Goal: Transaction & Acquisition: Purchase product/service

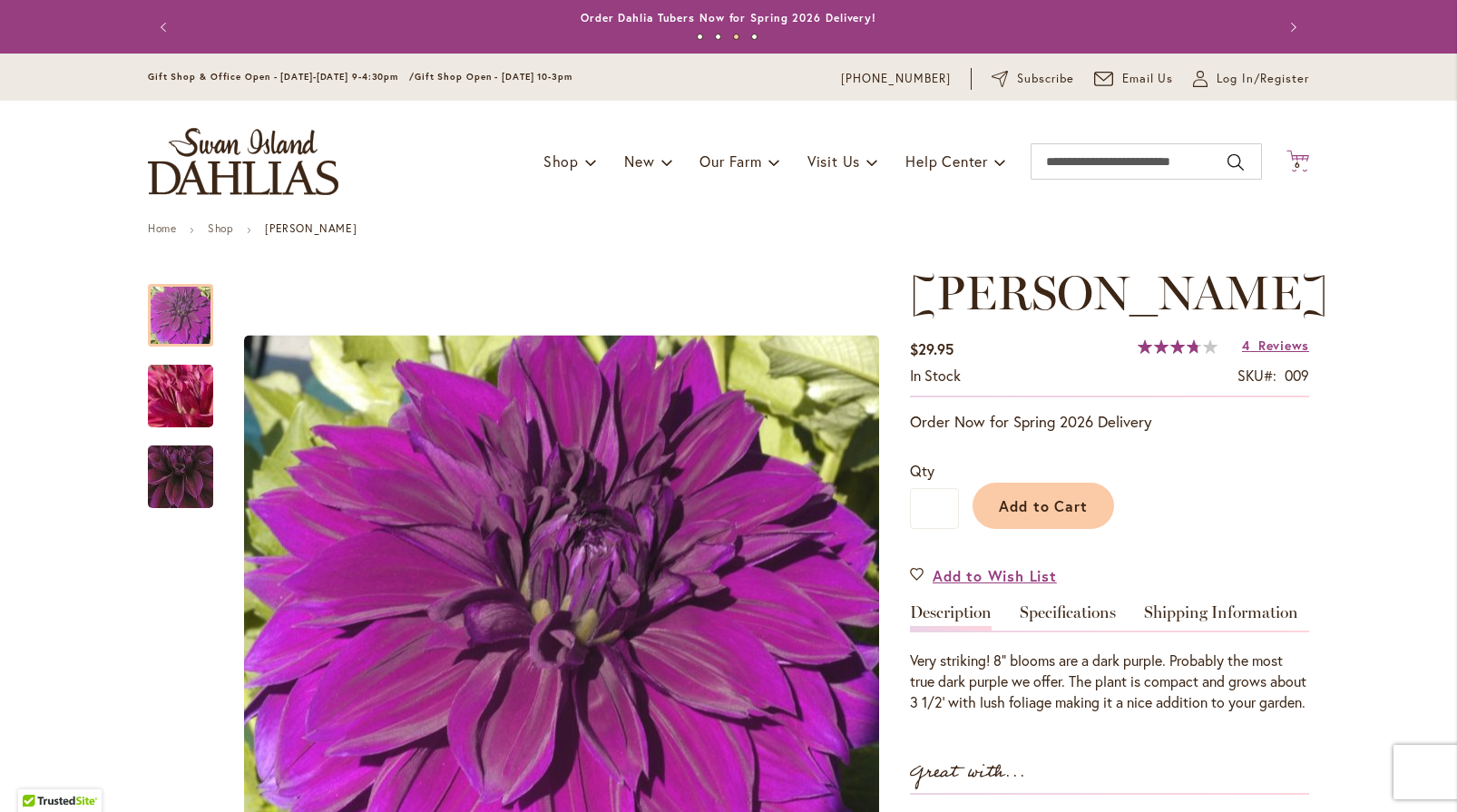
click at [1295, 166] on span "6" at bounding box center [1298, 165] width 6 height 12
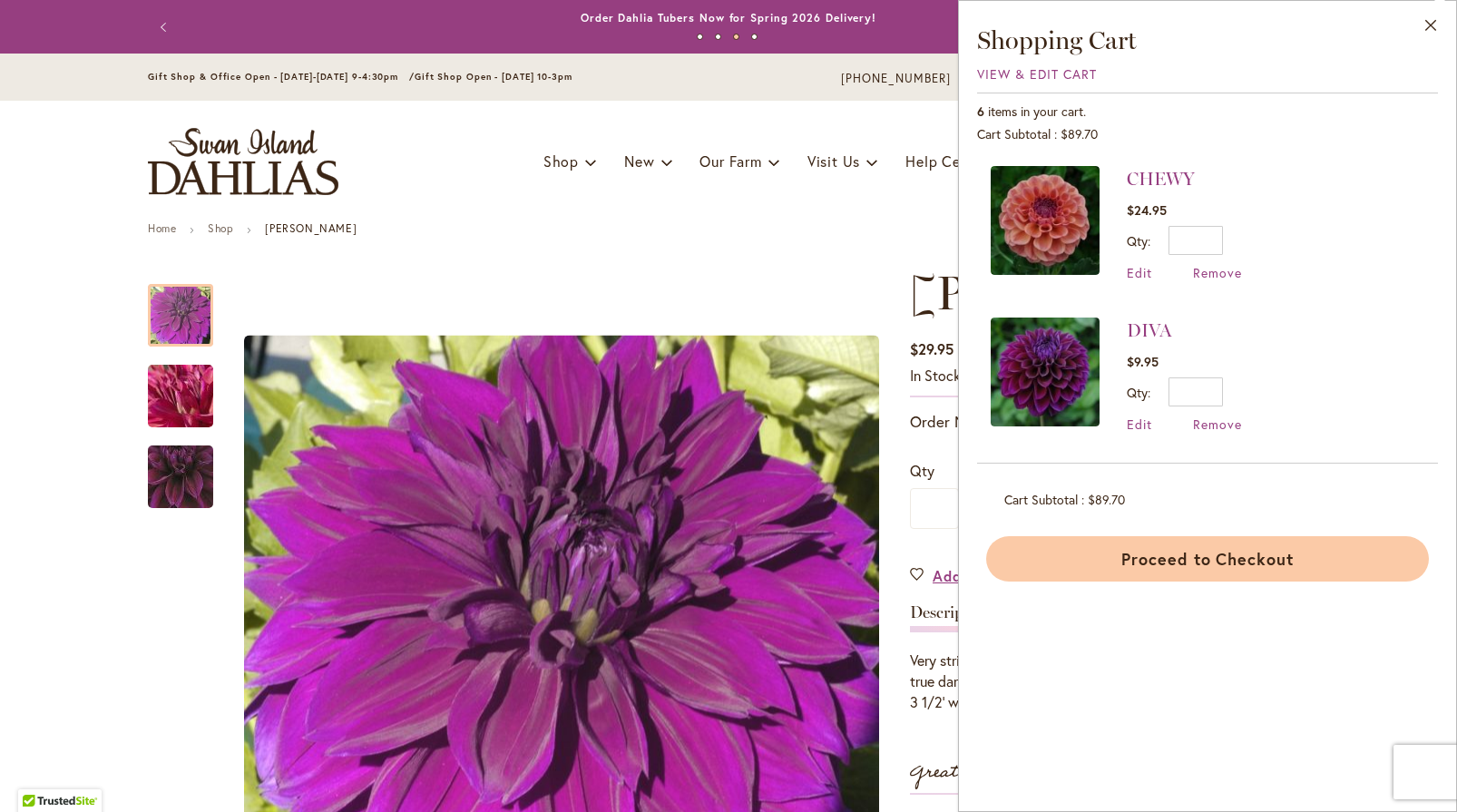
click at [1221, 555] on button "Proceed to Checkout" at bounding box center [1208, 559] width 443 height 46
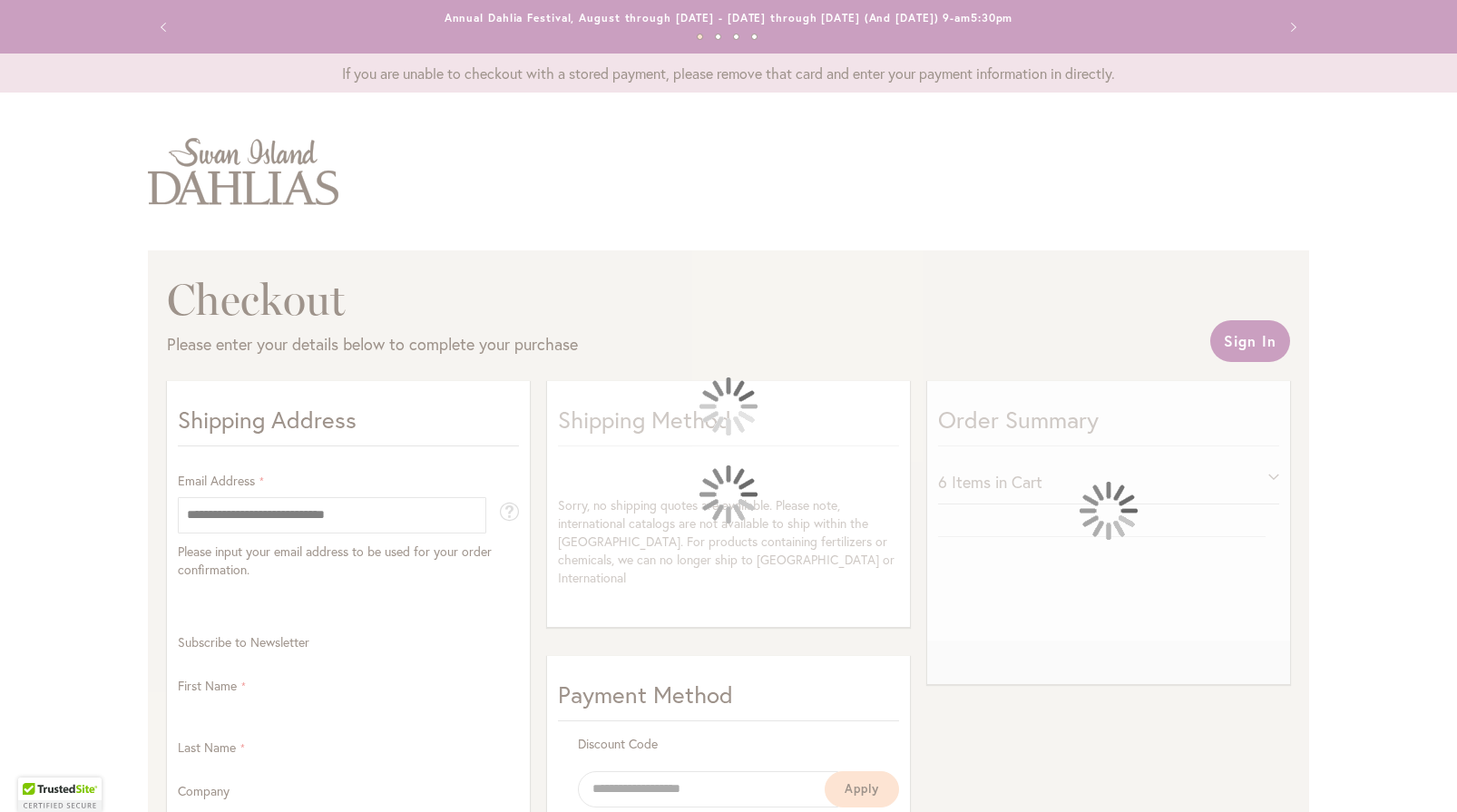
select select "**"
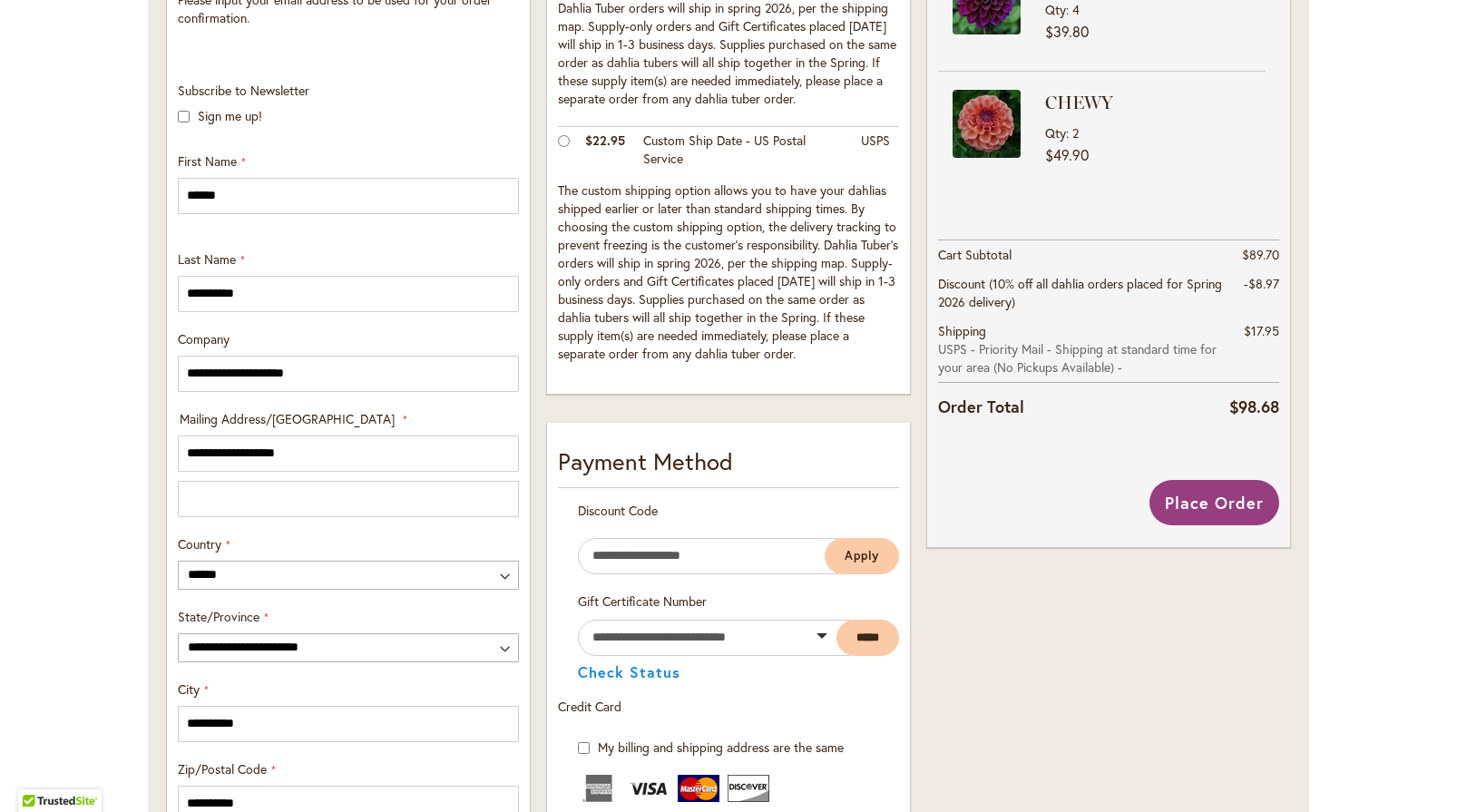
scroll to position [544, 0]
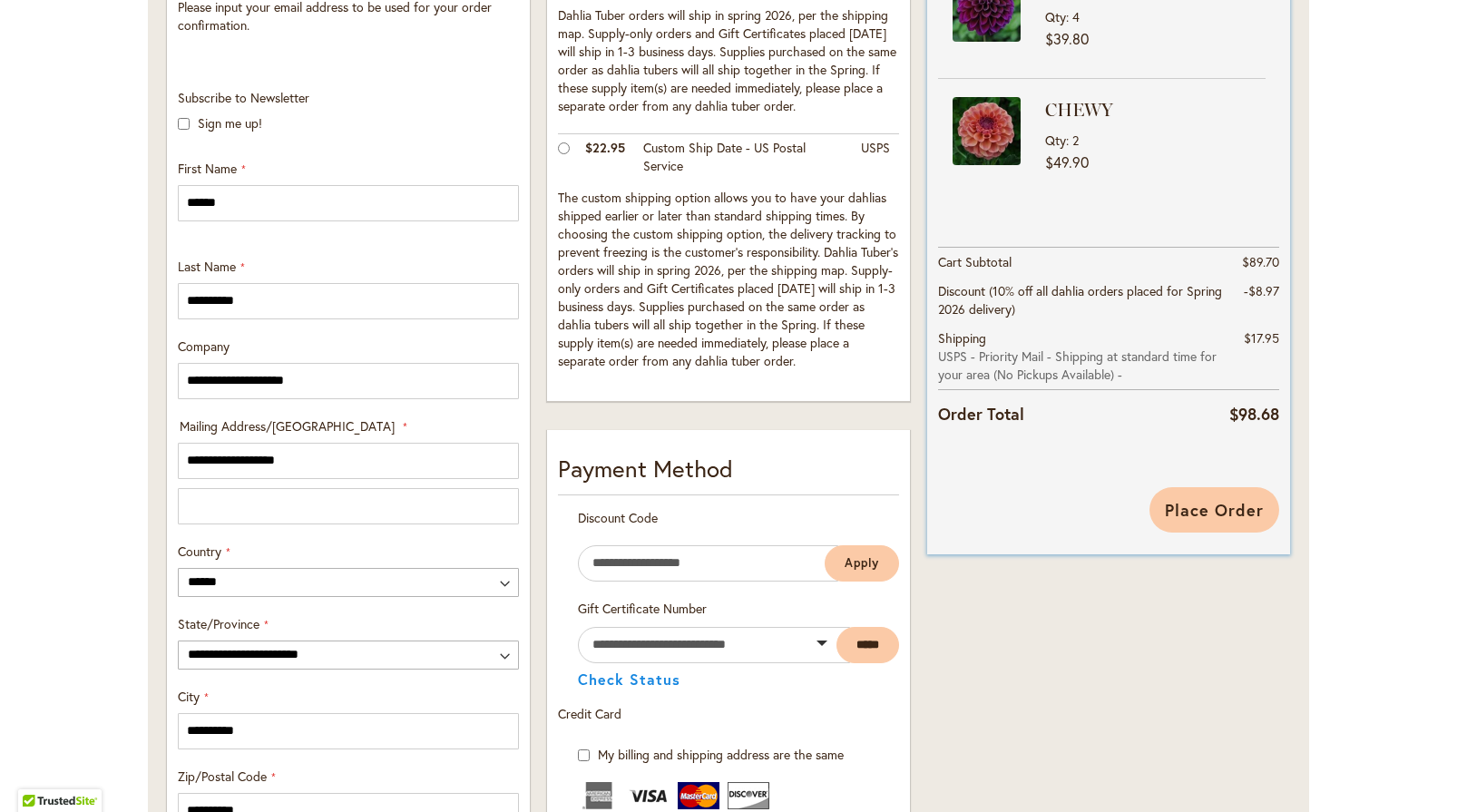
click at [1188, 509] on span "Place Order" at bounding box center [1215, 509] width 99 height 22
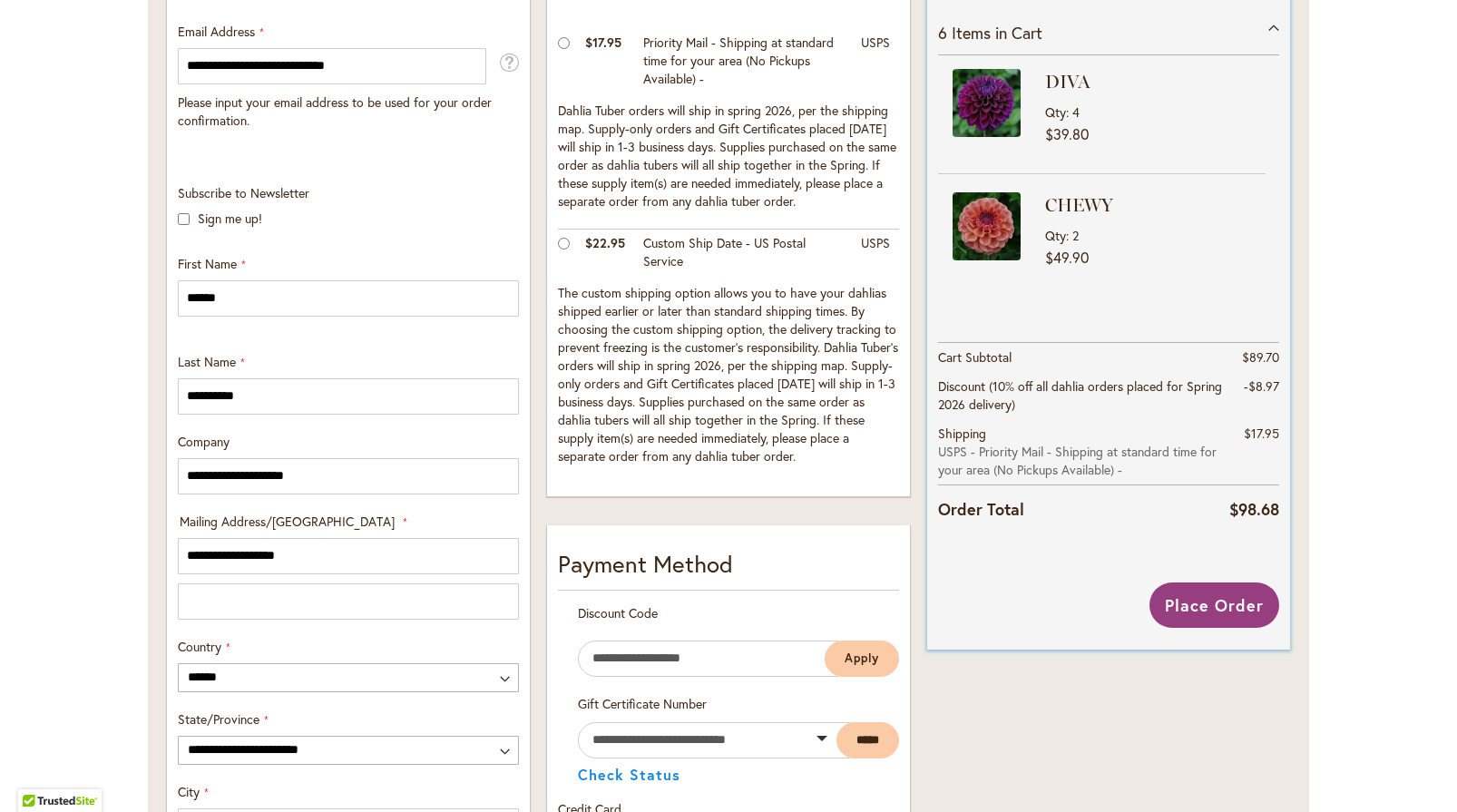
scroll to position [482, 0]
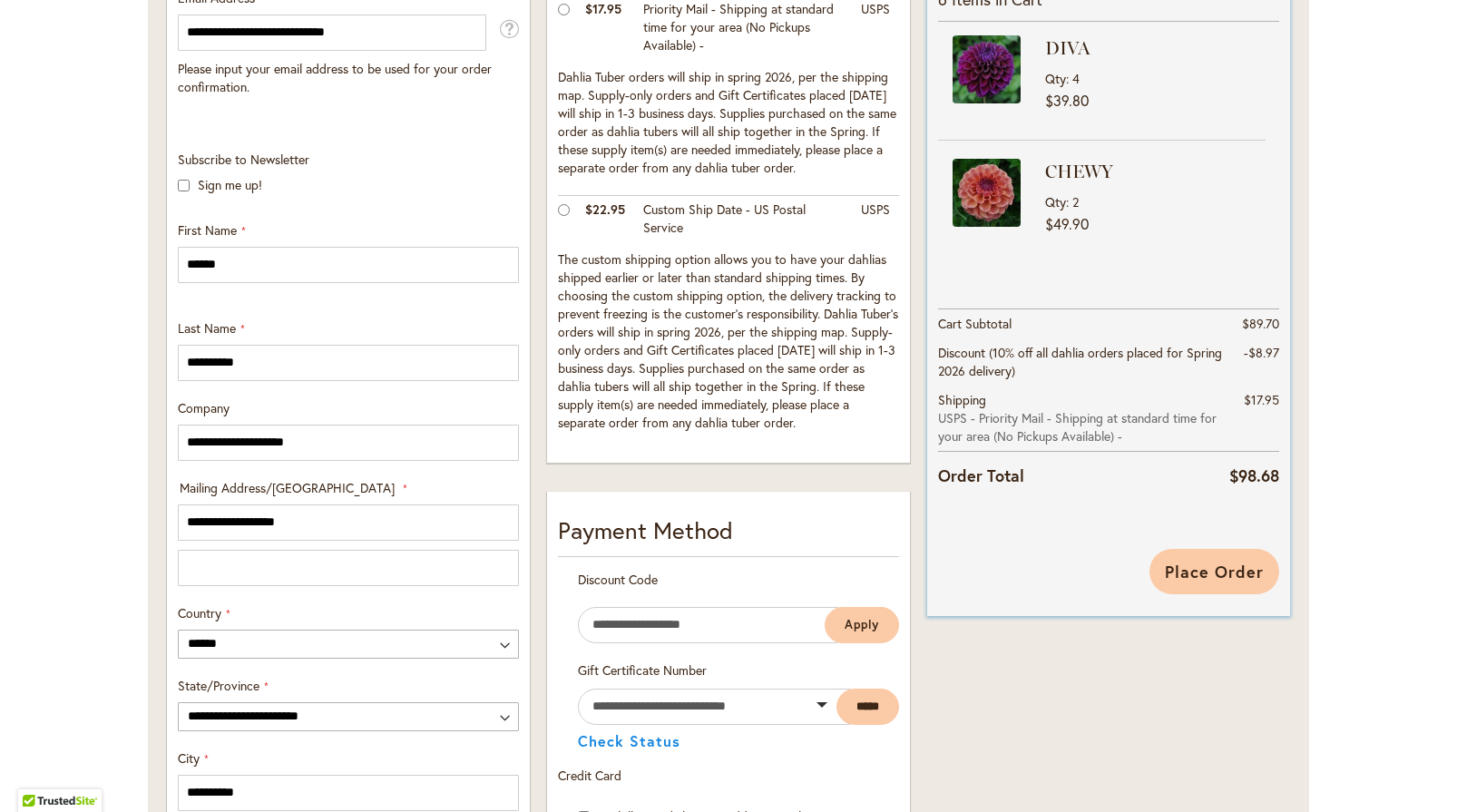
click at [1213, 568] on span "Place Order" at bounding box center [1215, 572] width 99 height 22
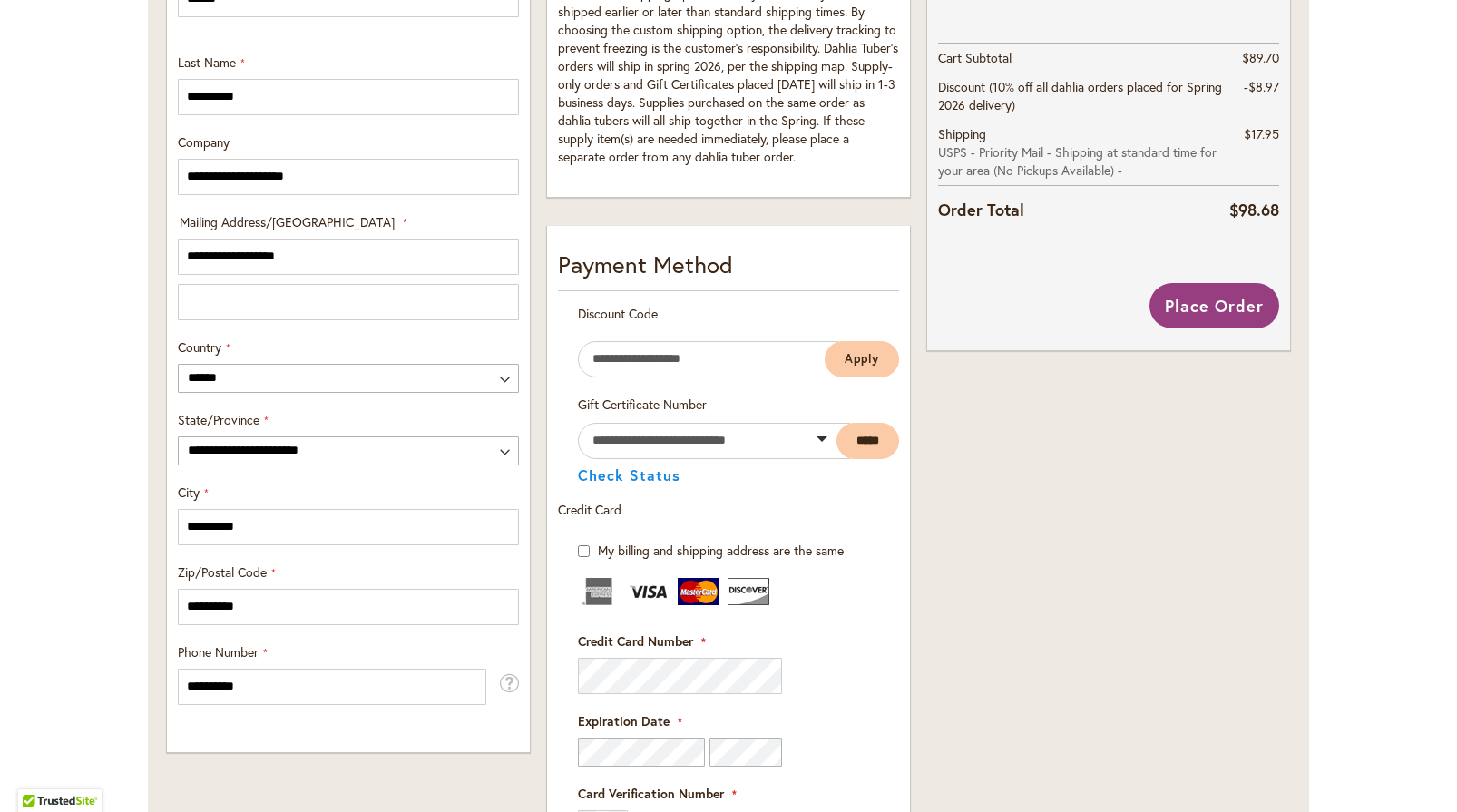
scroll to position [604, 0]
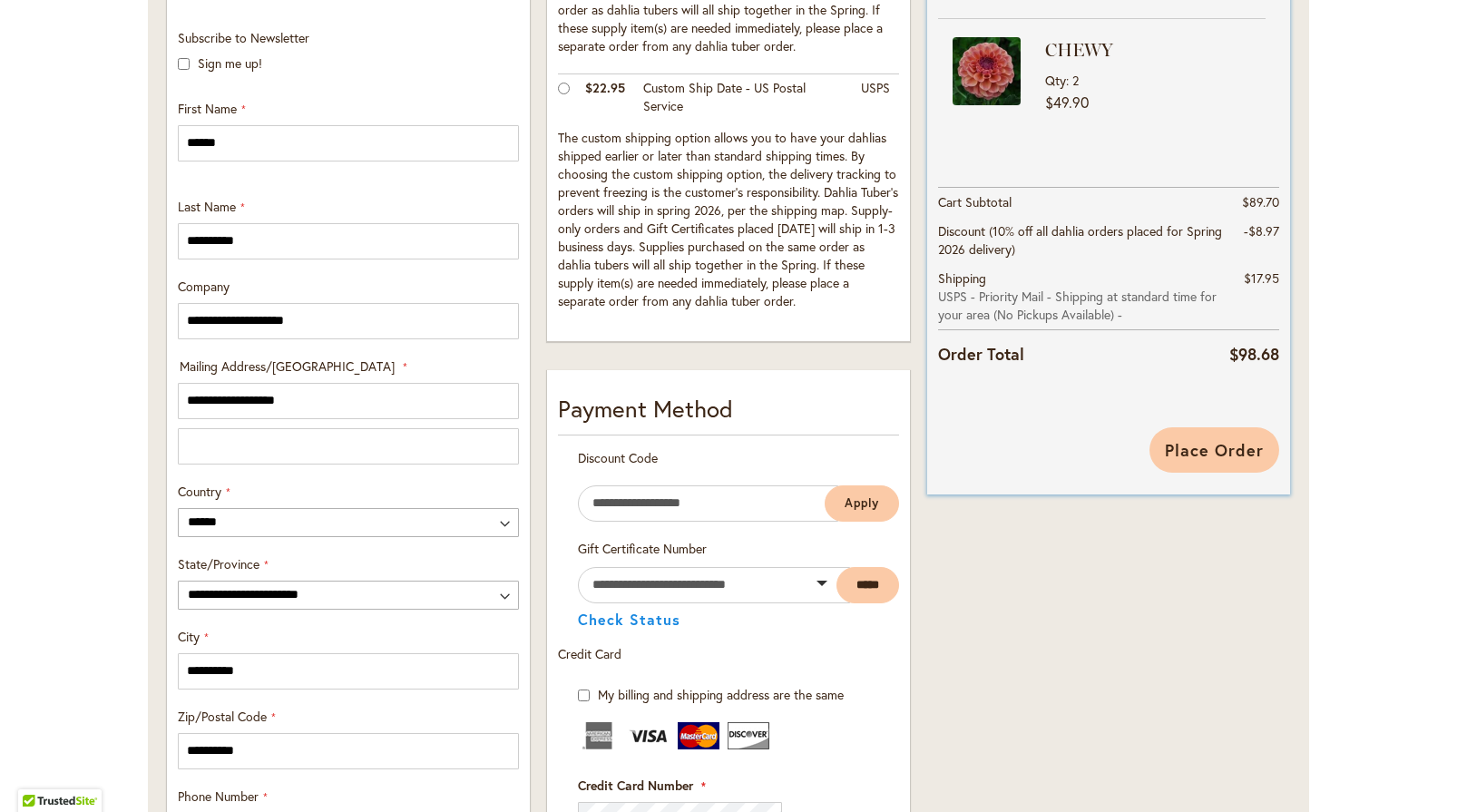
click at [1223, 457] on span "Place Order" at bounding box center [1215, 450] width 99 height 22
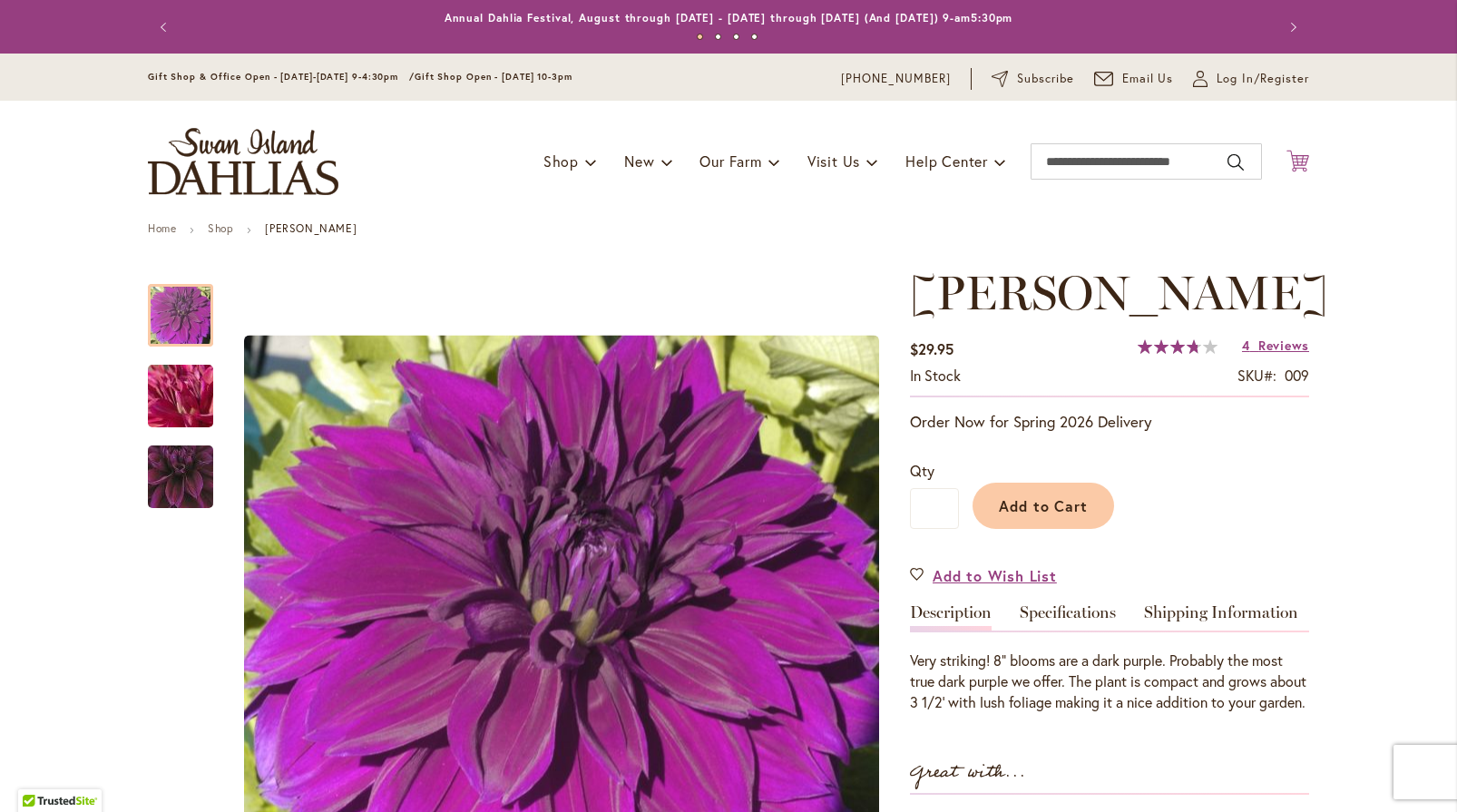
click at [1295, 160] on icon "Cart .cls-1 { fill: #231f20; }" at bounding box center [1297, 161] width 23 height 23
